Goal: Transaction & Acquisition: Purchase product/service

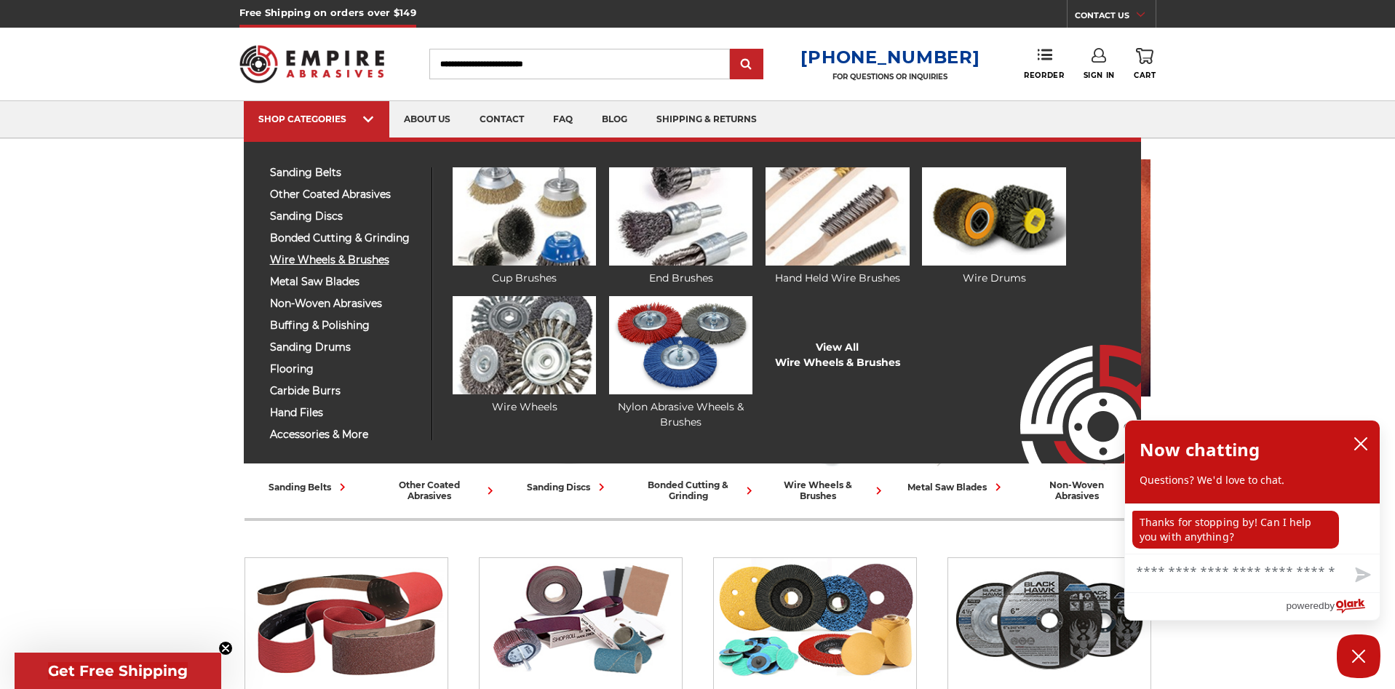
scroll to position [1, 0]
click at [321, 266] on span "wire wheels & brushes" at bounding box center [345, 260] width 151 height 11
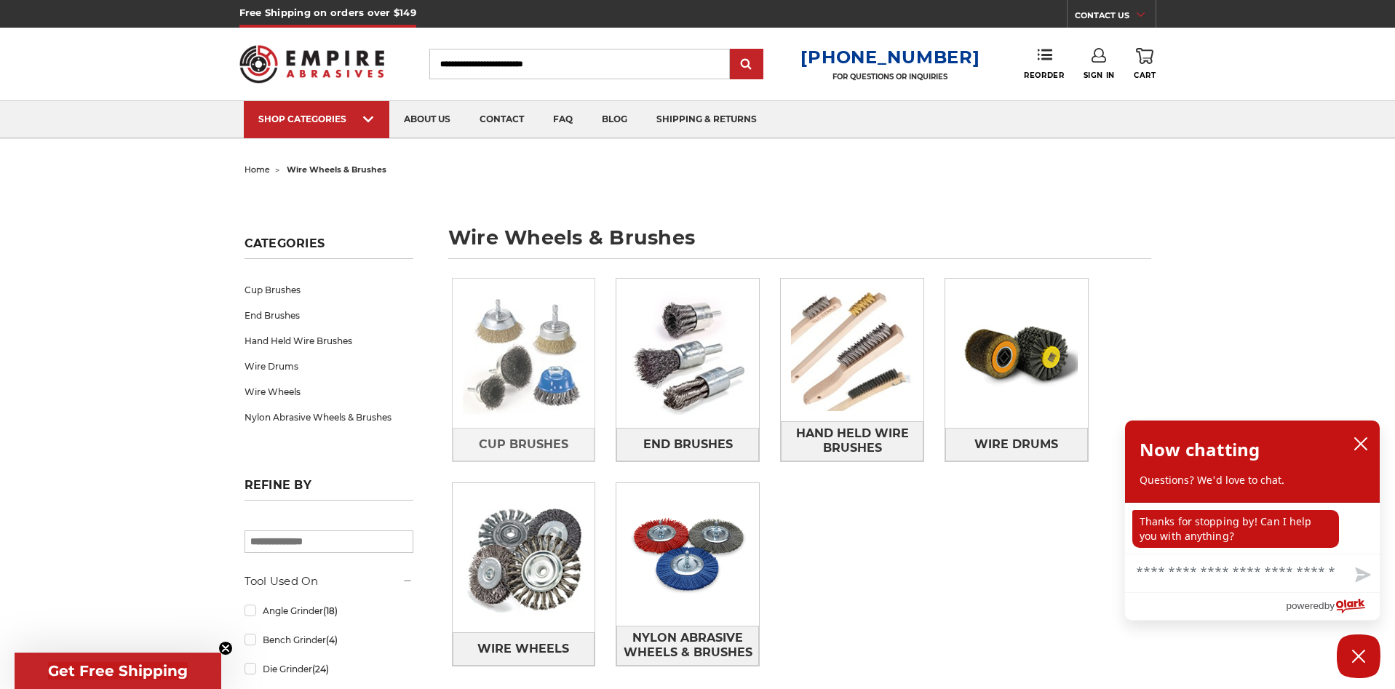
click at [527, 339] on img at bounding box center [524, 353] width 143 height 143
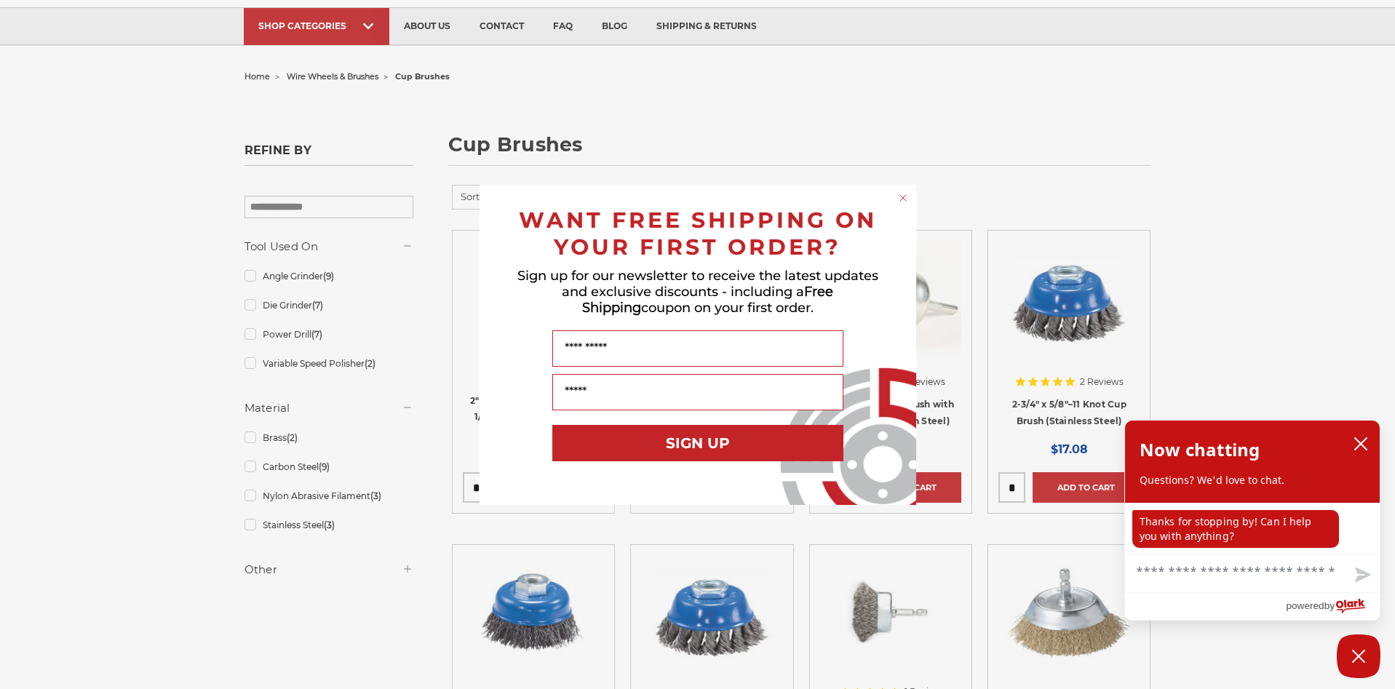
scroll to position [1, 0]
click at [905, 198] on circle "Close dialog" at bounding box center [903, 198] width 14 height 14
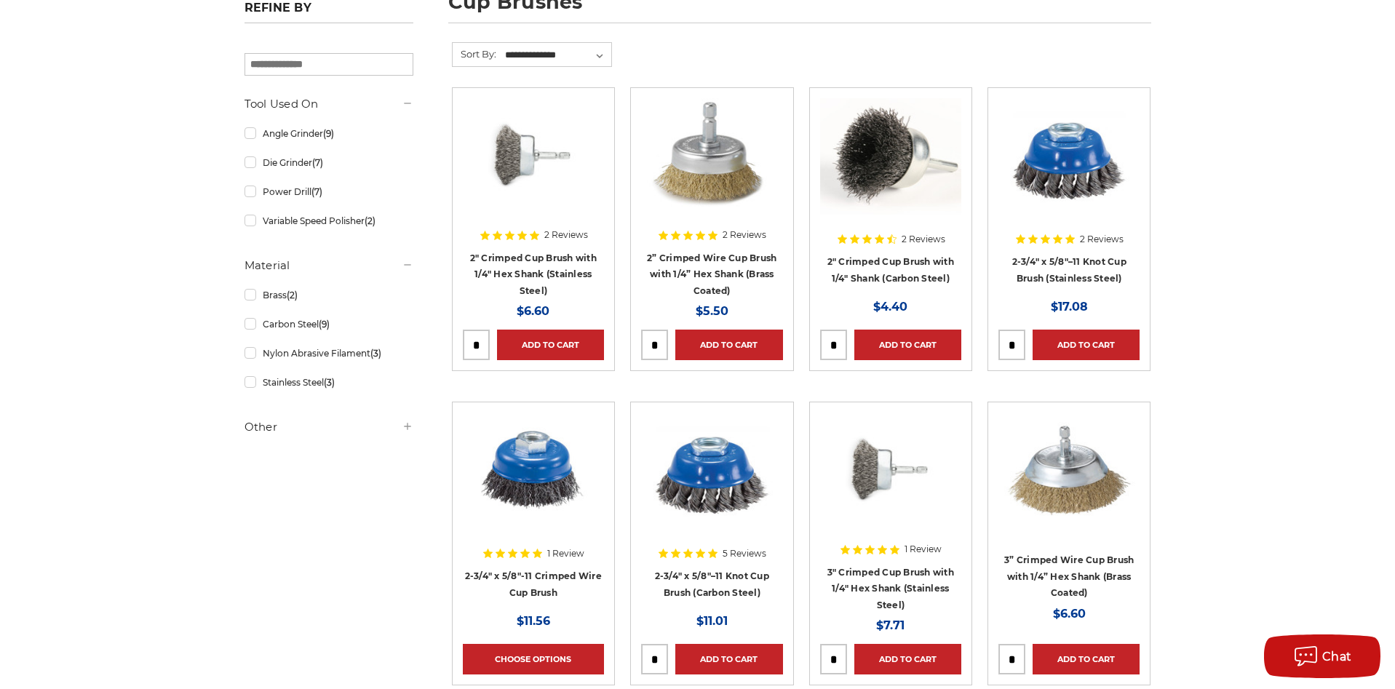
scroll to position [244, 0]
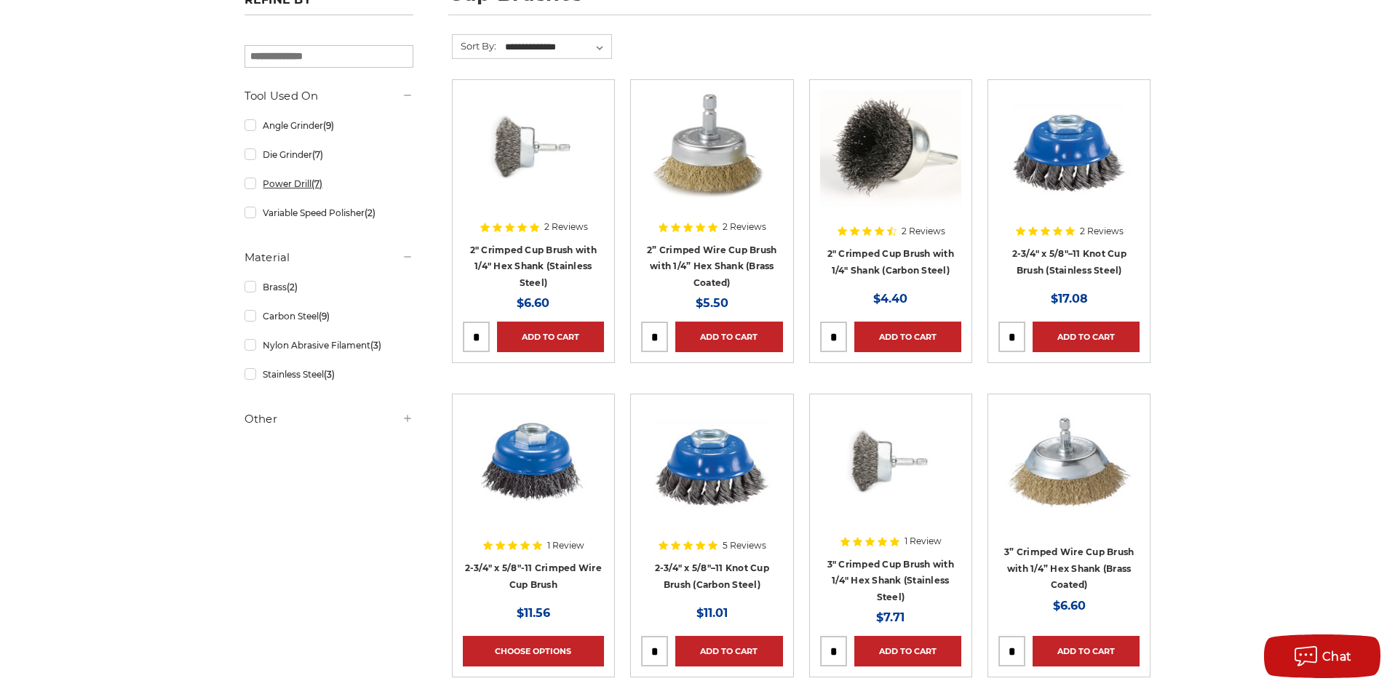
click at [247, 189] on link "Power Drill (7)" at bounding box center [329, 183] width 169 height 25
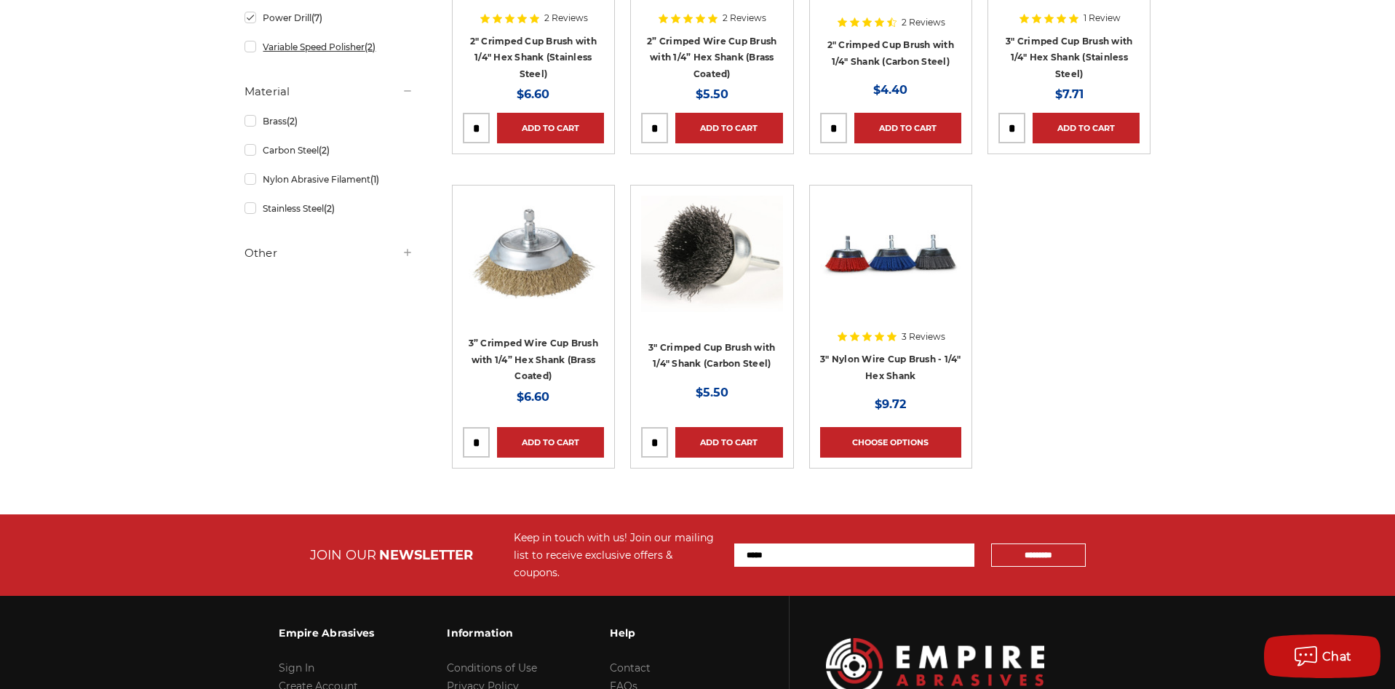
scroll to position [243, 0]
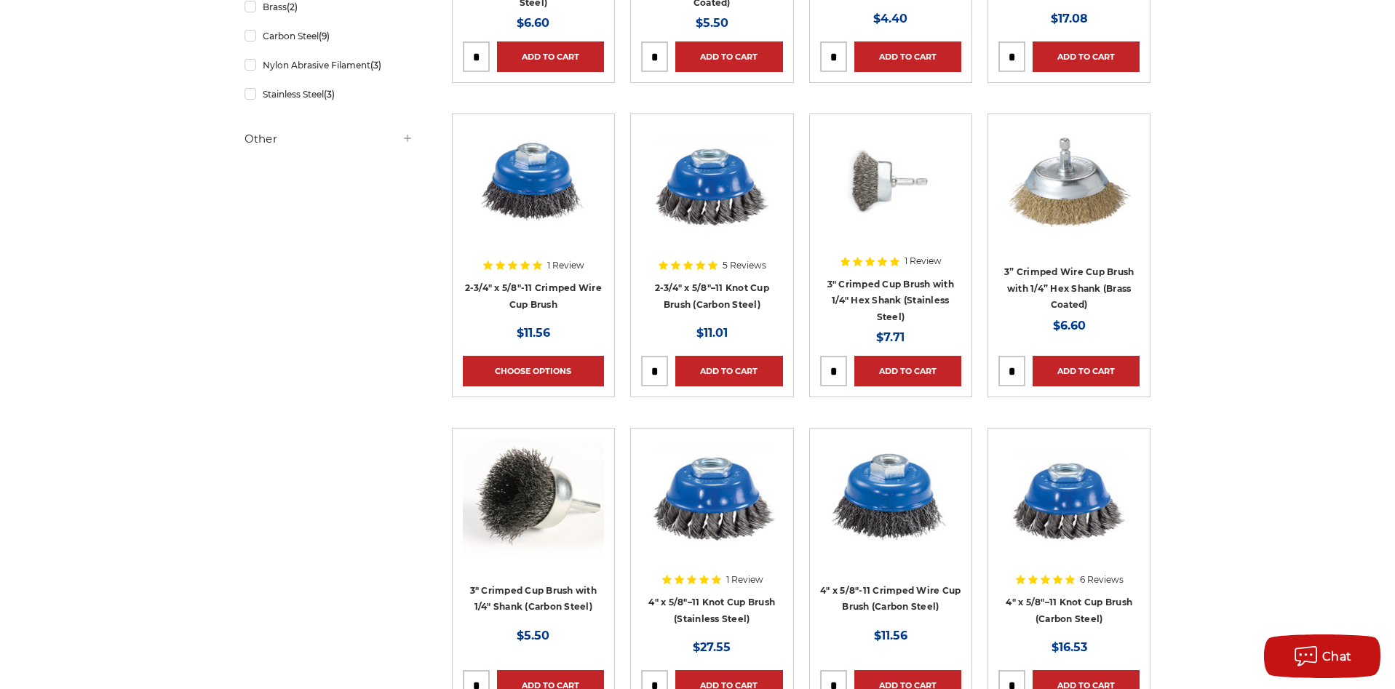
scroll to position [525, 0]
click at [1064, 213] on img at bounding box center [1069, 182] width 141 height 116
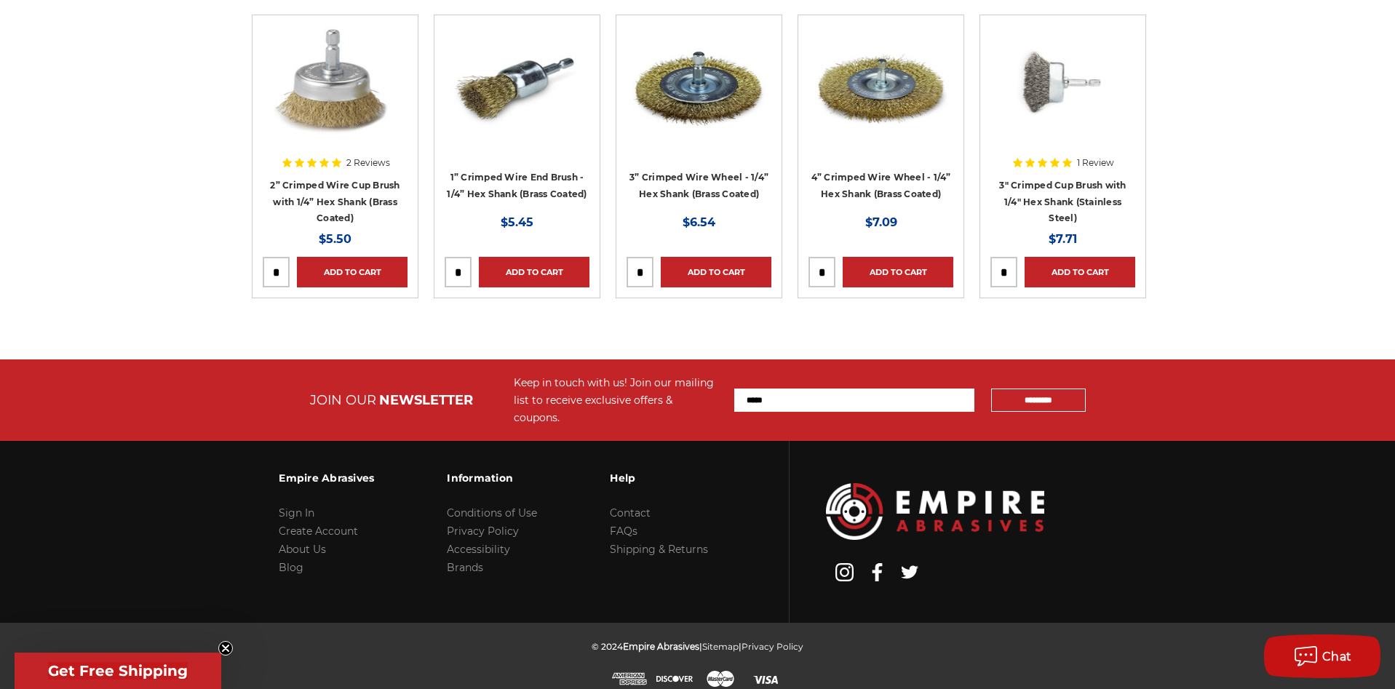
scroll to position [1837, 0]
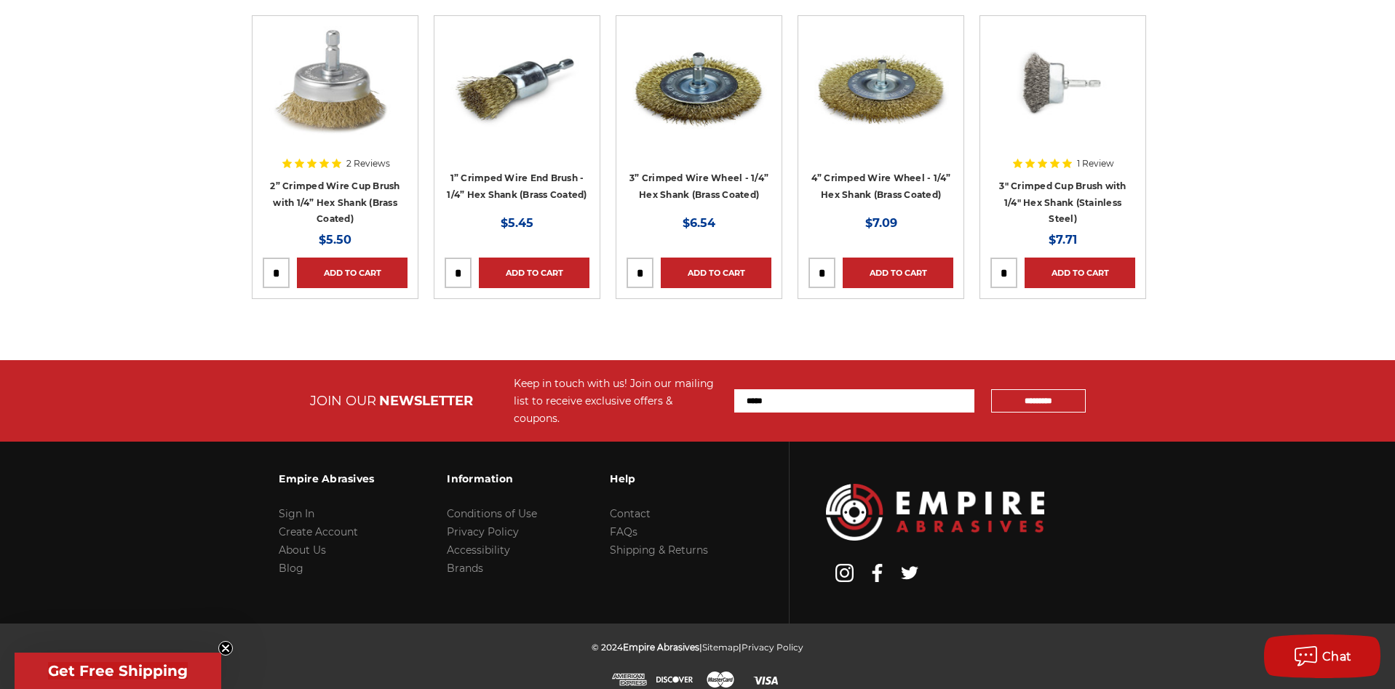
click at [510, 140] on img at bounding box center [517, 84] width 145 height 116
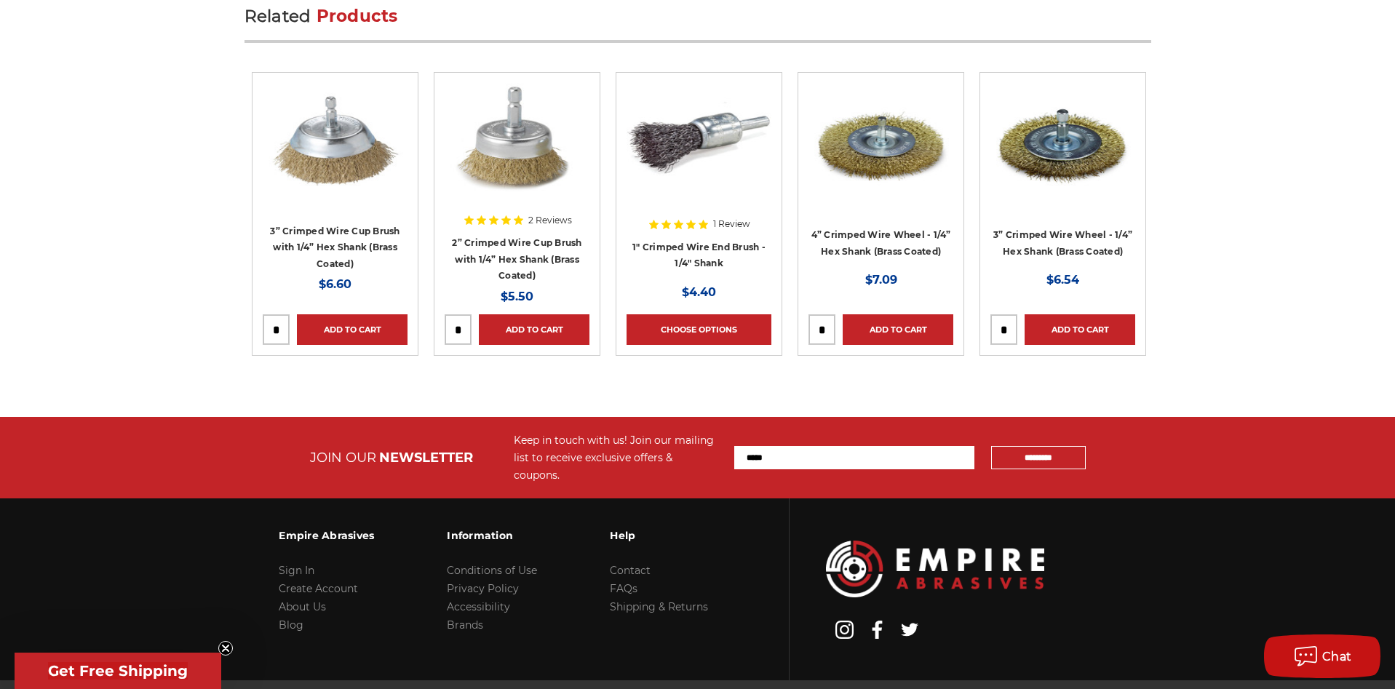
scroll to position [1945, 0]
